Goal: Book appointment/travel/reservation

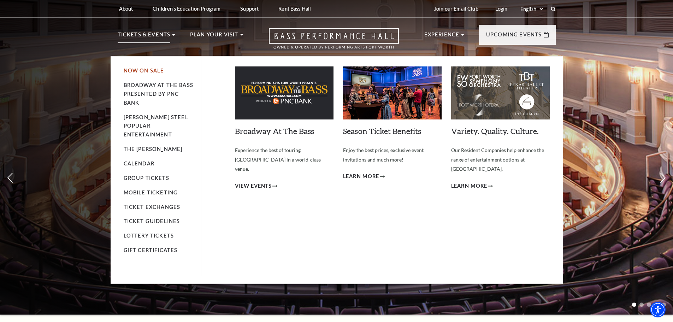
click at [147, 69] on link "Now On Sale" at bounding box center [144, 71] width 41 height 6
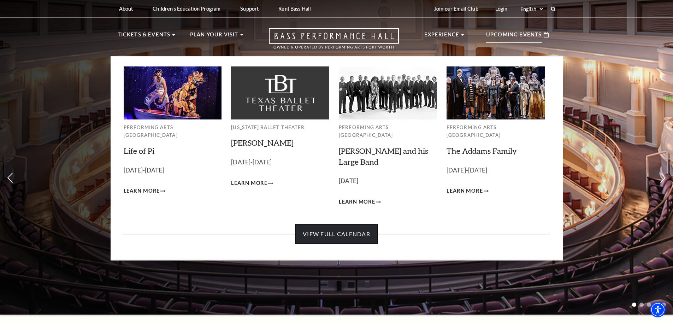
click at [360, 224] on link "View Full Calendar" at bounding box center [336, 234] width 82 height 20
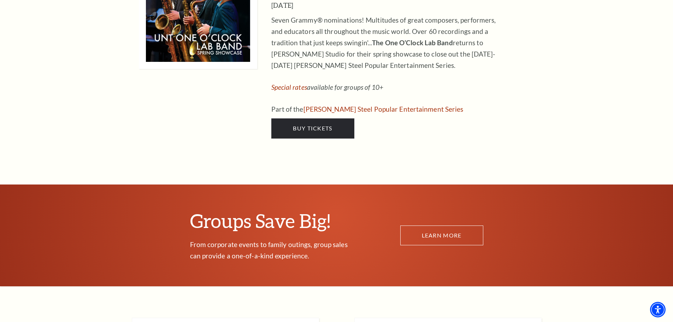
scroll to position [3817, 0]
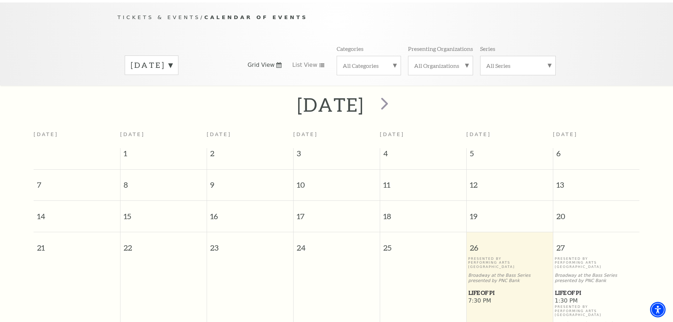
scroll to position [63, 0]
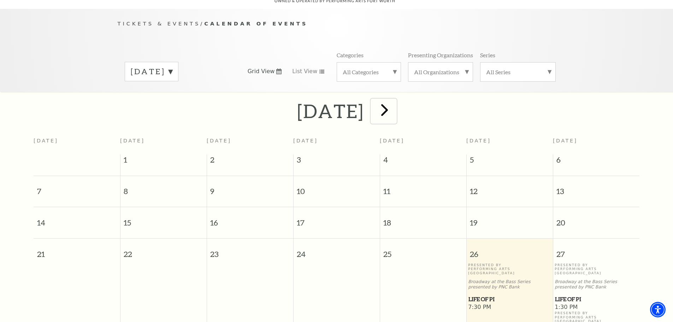
click at [395, 104] on span "next" at bounding box center [385, 110] width 20 height 20
